Goal: Browse casually

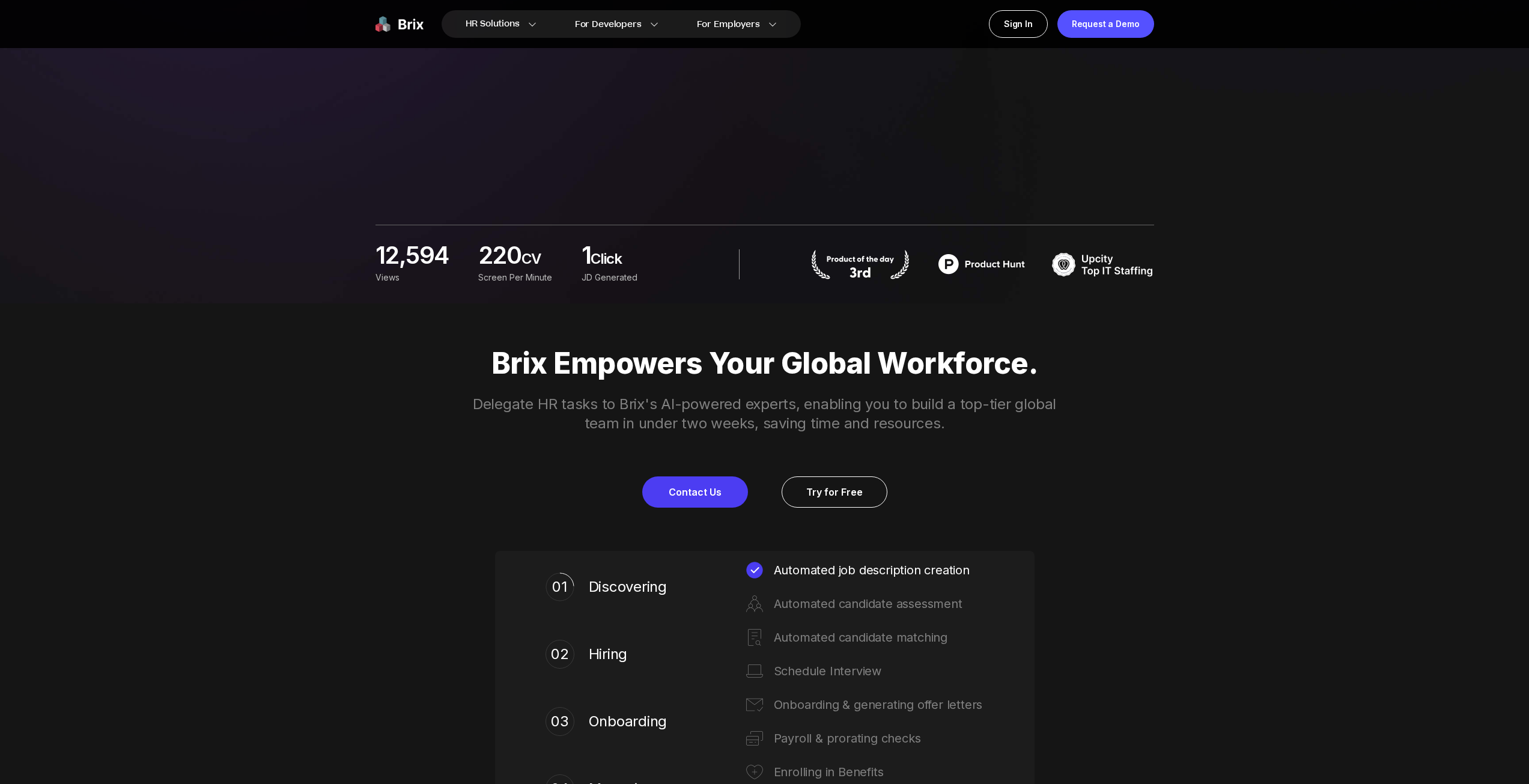
scroll to position [241, 0]
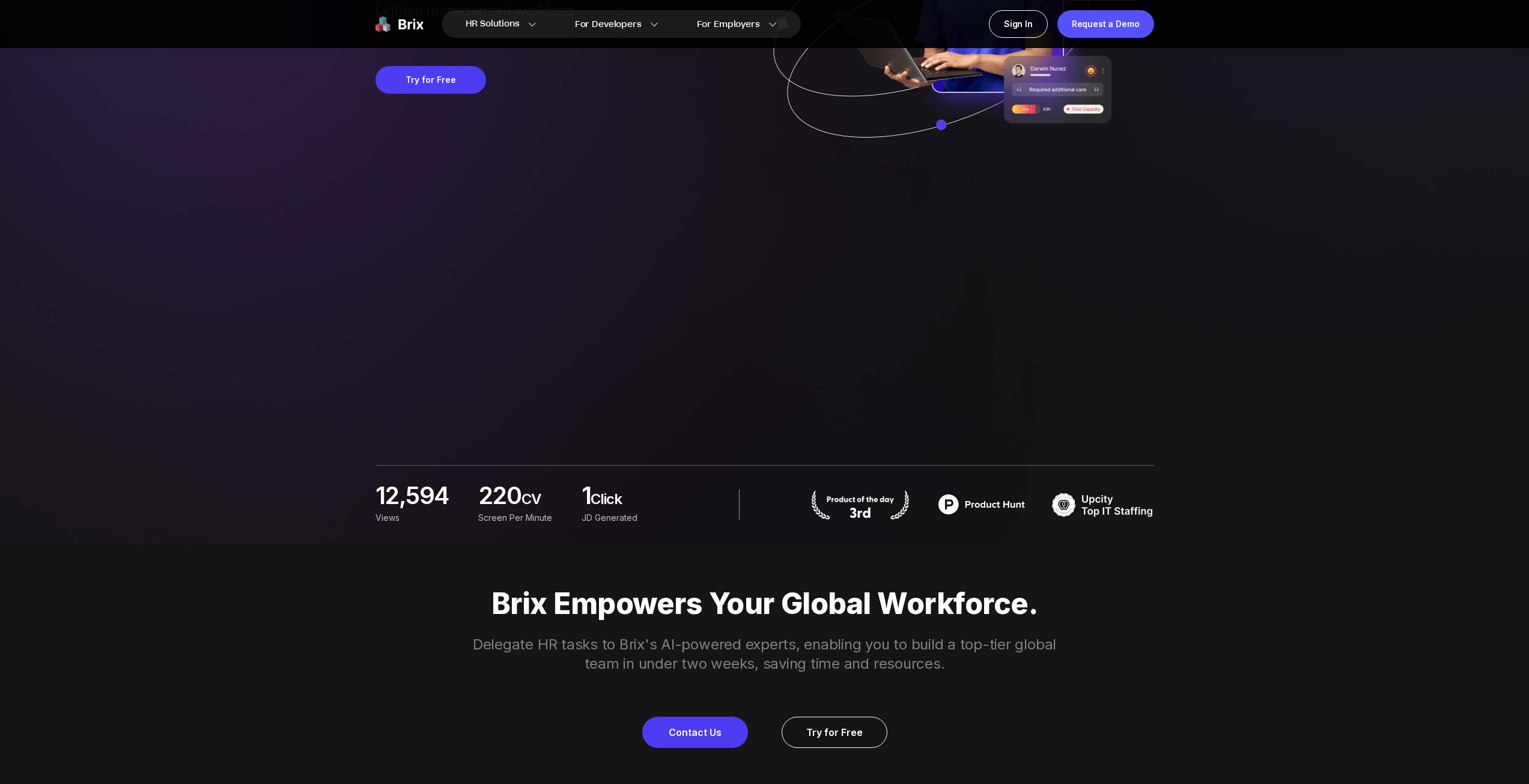
click at [406, 26] on img at bounding box center [399, 24] width 48 height 27
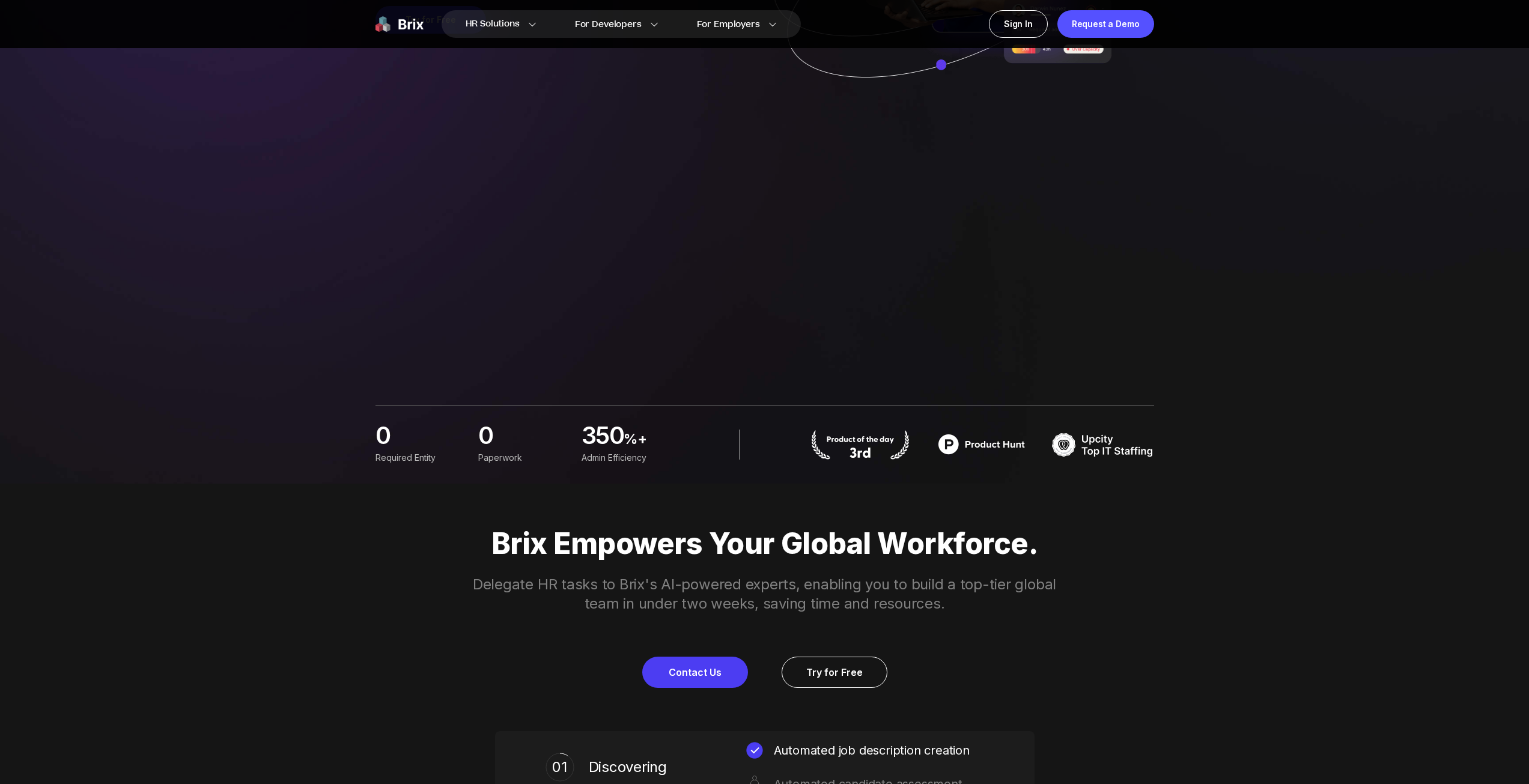
scroll to position [661, 0]
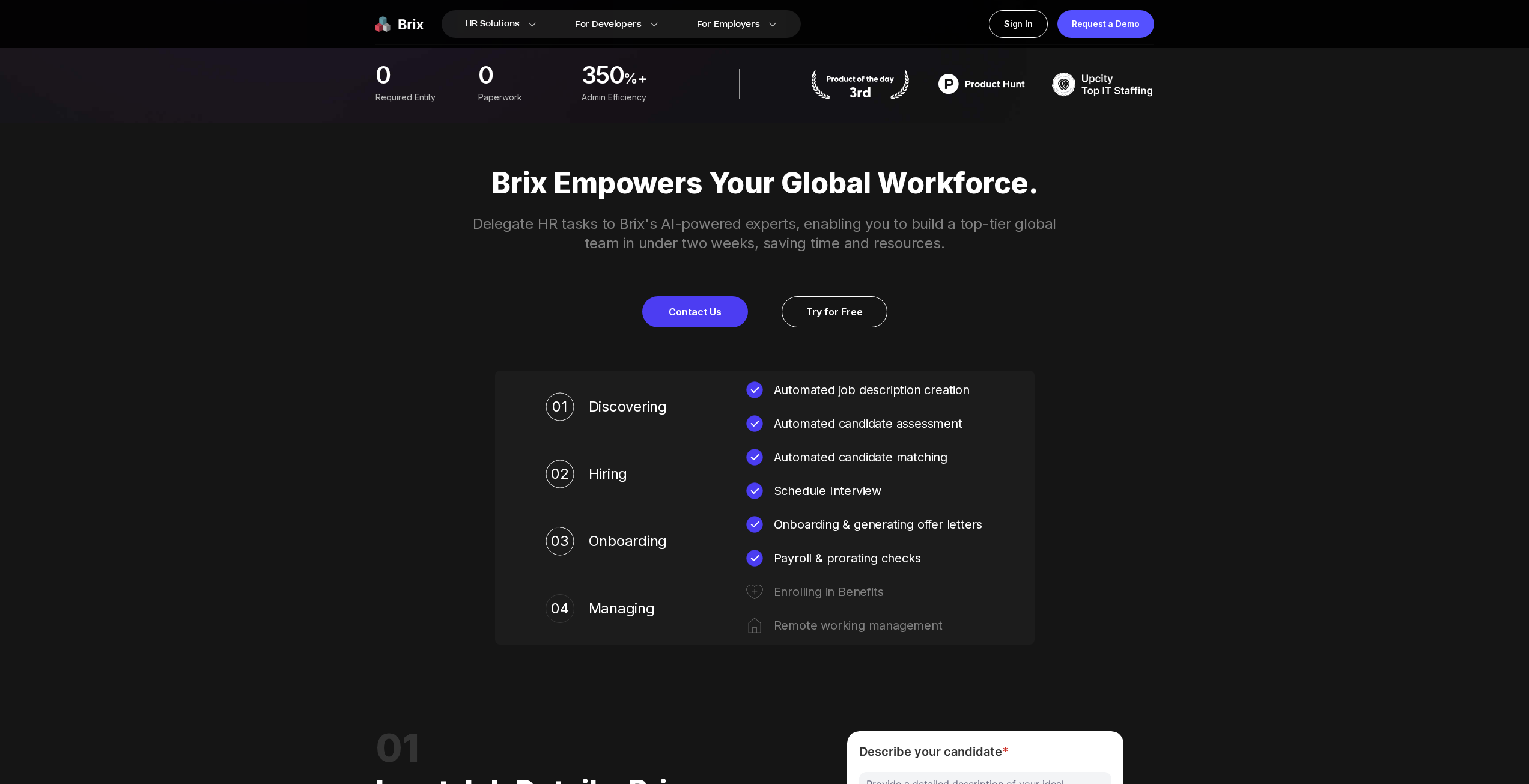
drag, startPoint x: 525, startPoint y: 224, endPoint x: 601, endPoint y: 223, distance: 76.0
click at [601, 223] on p "Delegate HR tasks to Brix's AI-powered experts, enabling you to build a top-tie…" at bounding box center [765, 233] width 616 height 39
click at [605, 224] on p "Delegate HR tasks to Brix's AI-powered experts, enabling you to build a top-tie…" at bounding box center [765, 233] width 616 height 39
drag, startPoint x: 605, startPoint y: 224, endPoint x: 939, endPoint y: 244, distance: 334.6
click at [939, 244] on p "Delegate HR tasks to Brix's AI-powered experts, enabling you to build a top-tie…" at bounding box center [765, 233] width 616 height 39
